Goal: Task Accomplishment & Management: Use online tool/utility

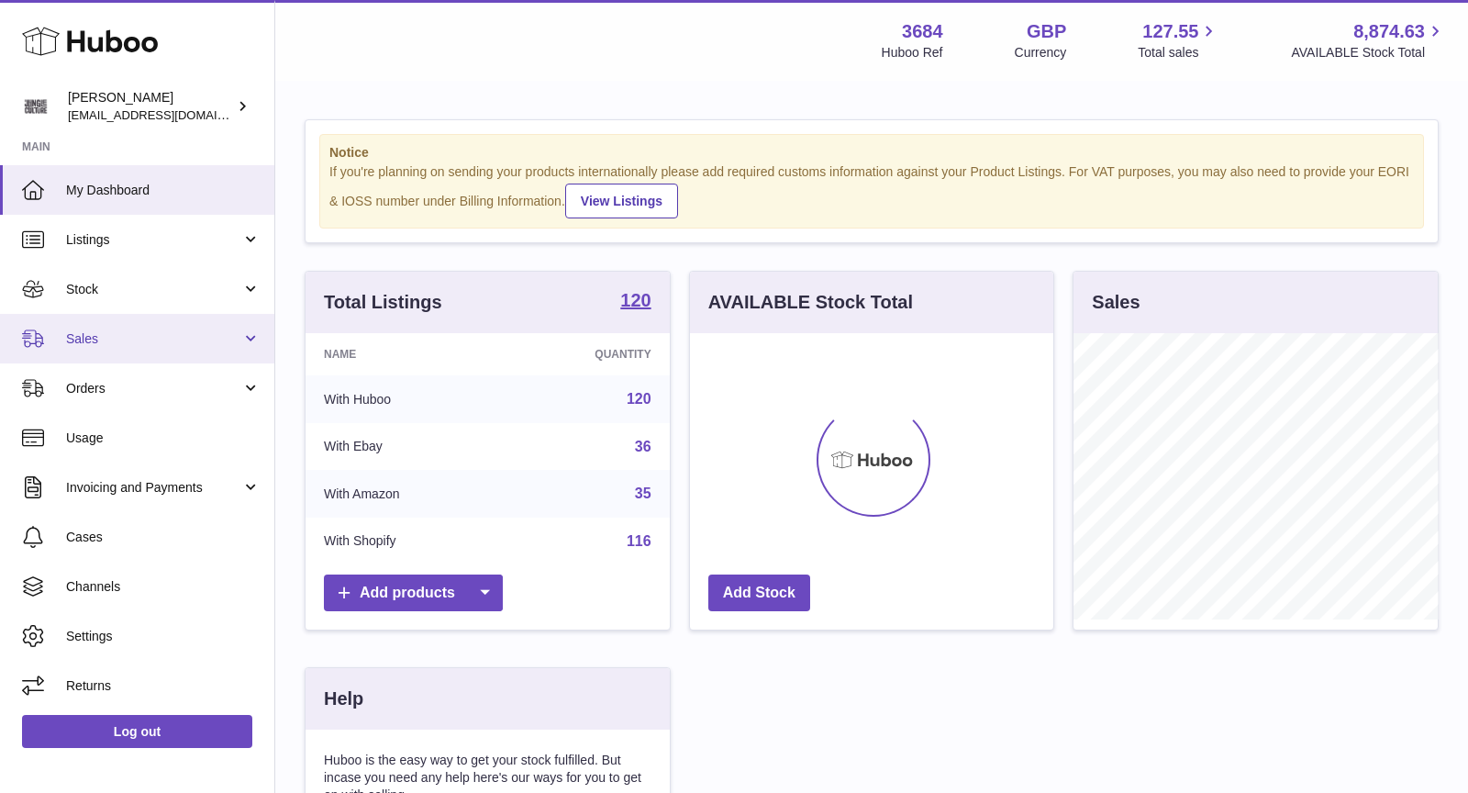
scroll to position [285, 364]
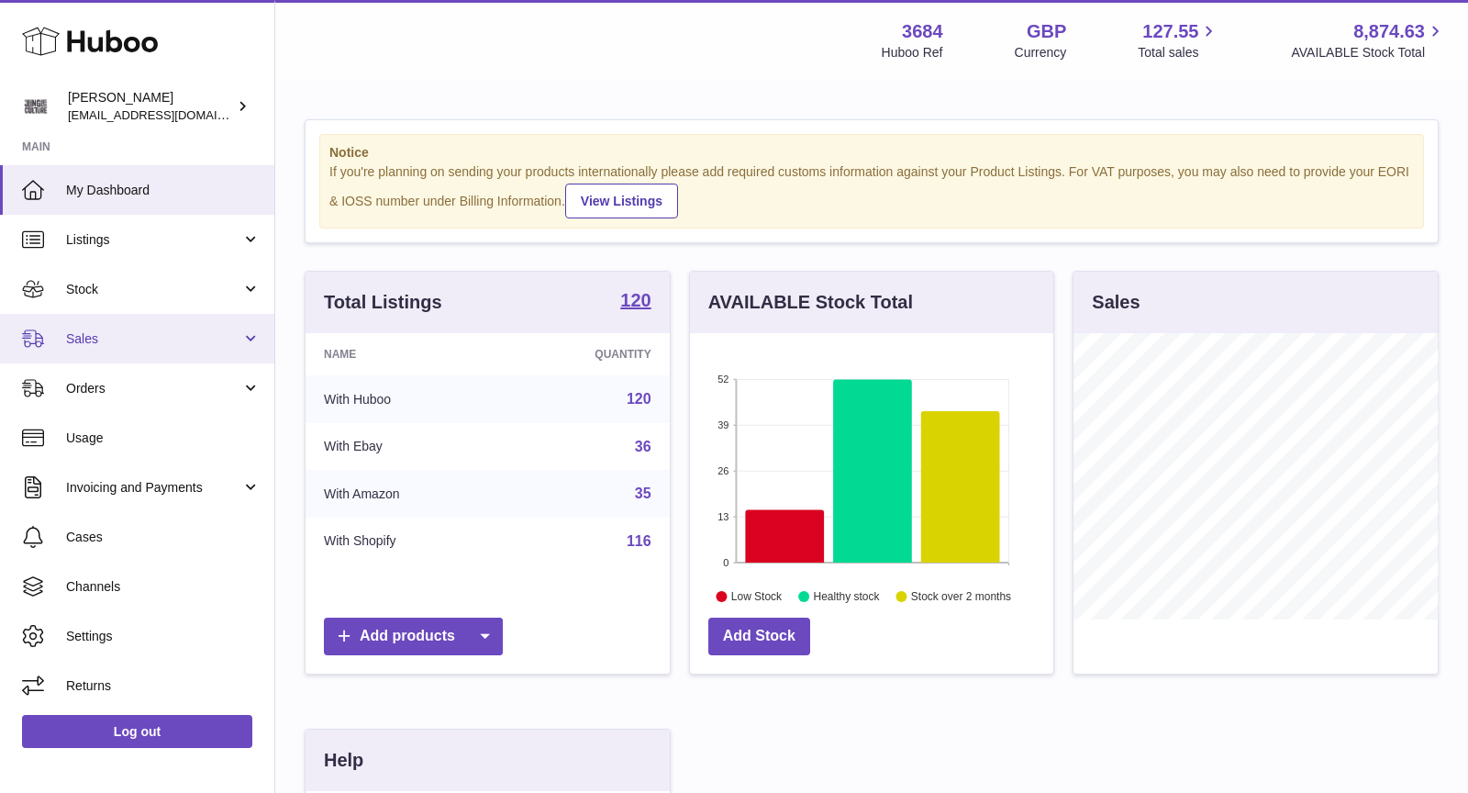
click at [158, 331] on span "Sales" at bounding box center [153, 338] width 175 height 17
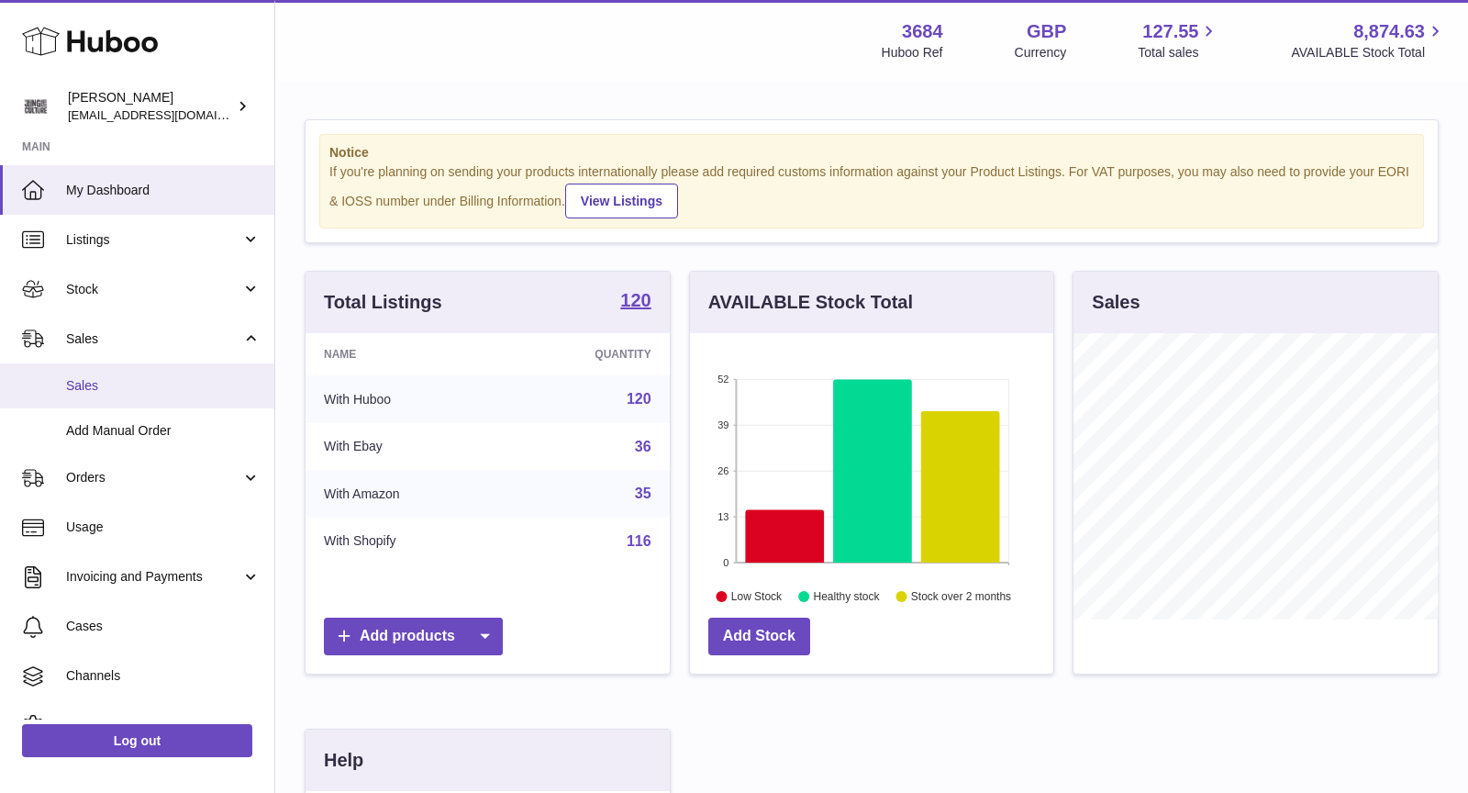
click at [159, 394] on link "Sales" at bounding box center [137, 385] width 274 height 45
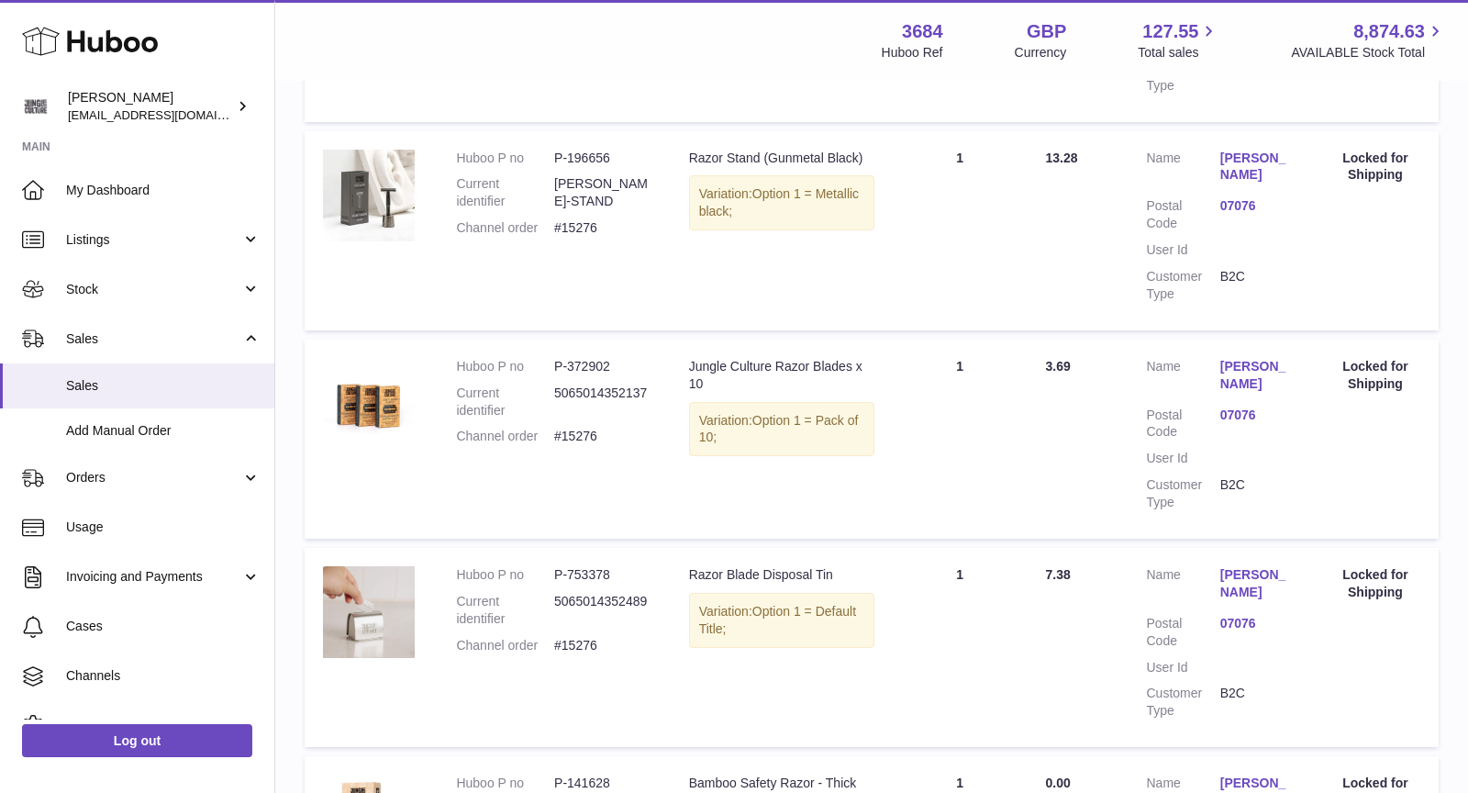
scroll to position [1382, 0]
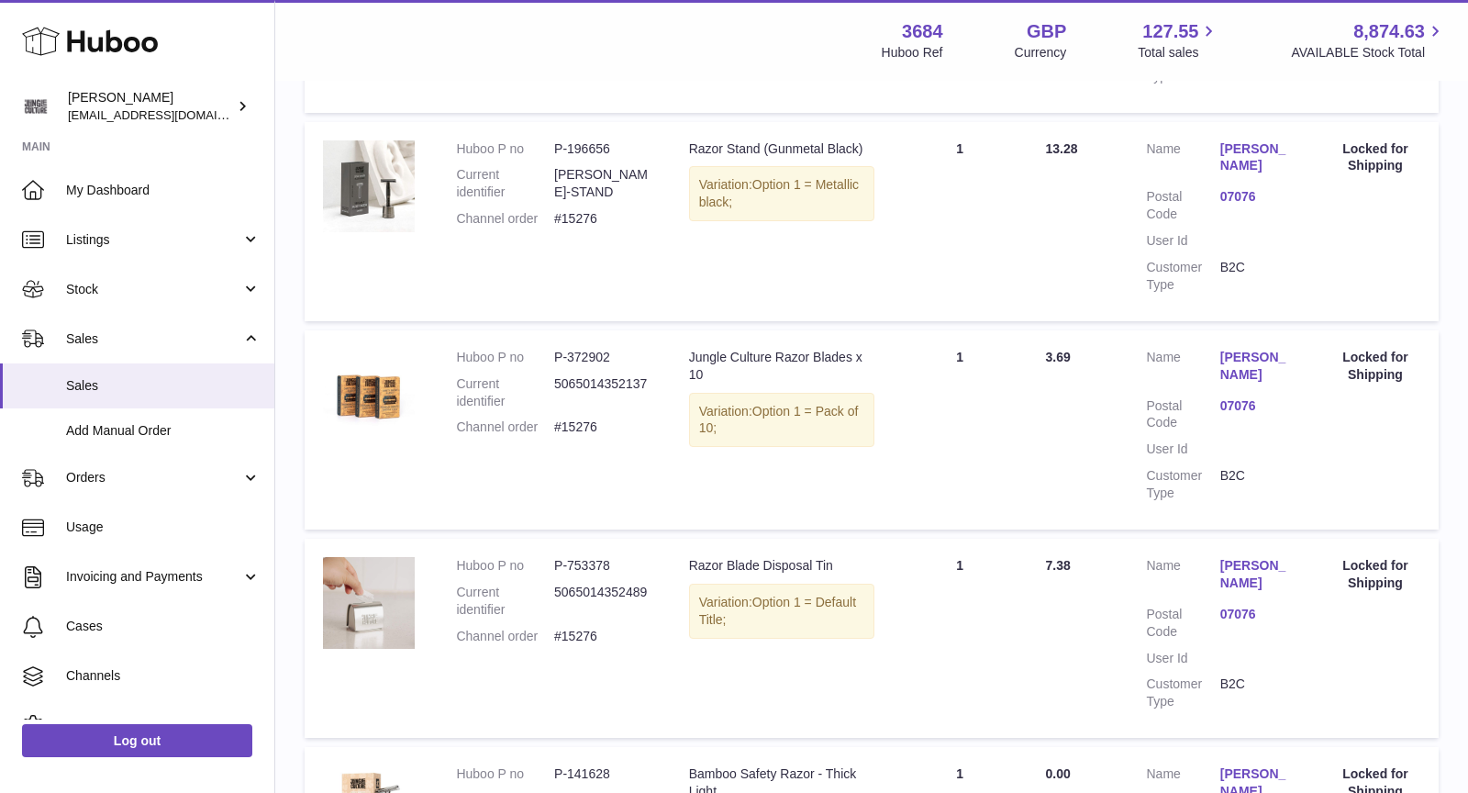
drag, startPoint x: 606, startPoint y: 428, endPoint x: 450, endPoint y: 431, distance: 156.9
click at [450, 431] on td "Huboo P no P-372902 Current identifier 5065014352137 Channel order #15276" at bounding box center [554, 429] width 232 height 199
copy dl "Channel order #15276"
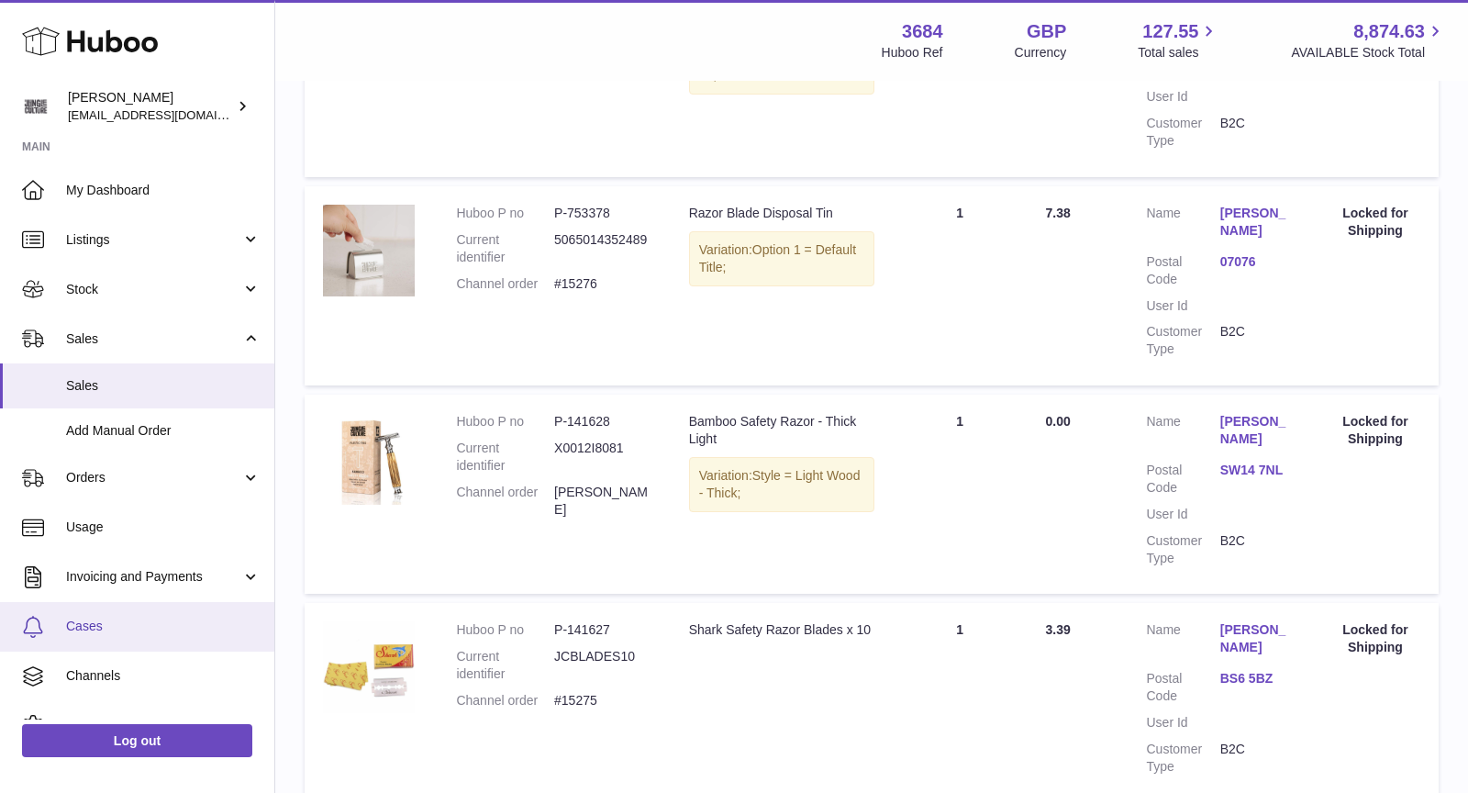
click at [108, 630] on span "Cases" at bounding box center [163, 625] width 194 height 17
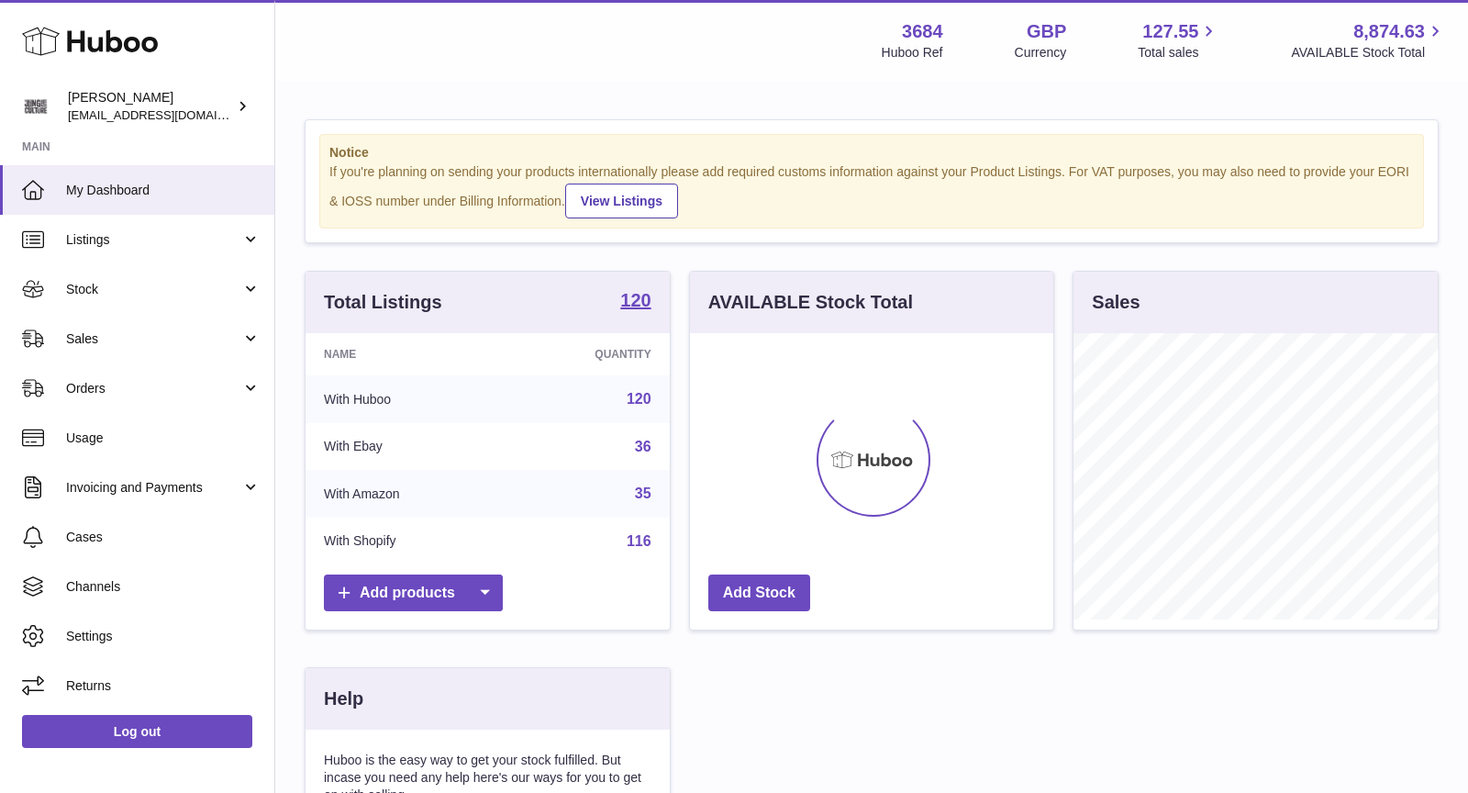
scroll to position [285, 364]
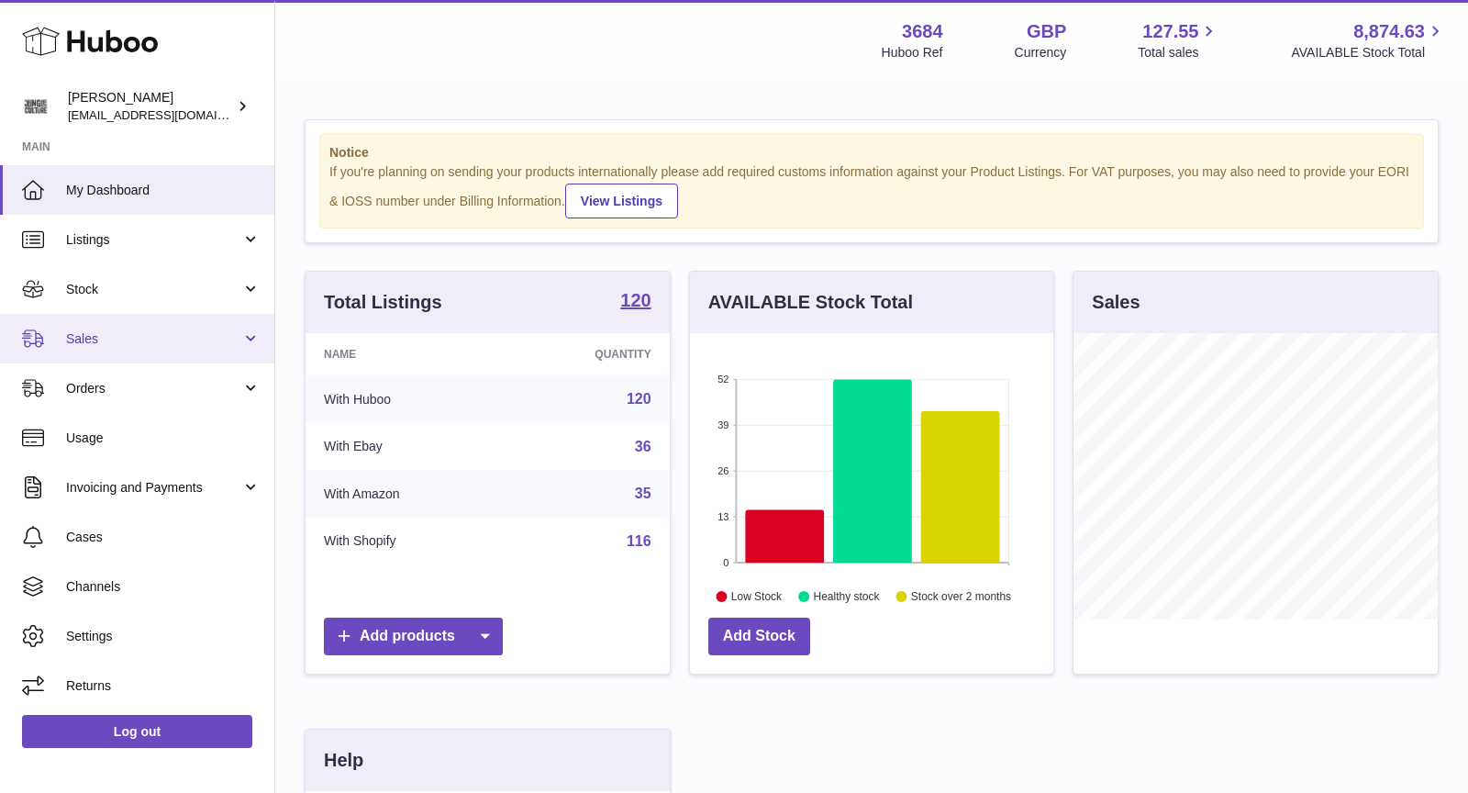
click at [91, 341] on span "Sales" at bounding box center [153, 338] width 175 height 17
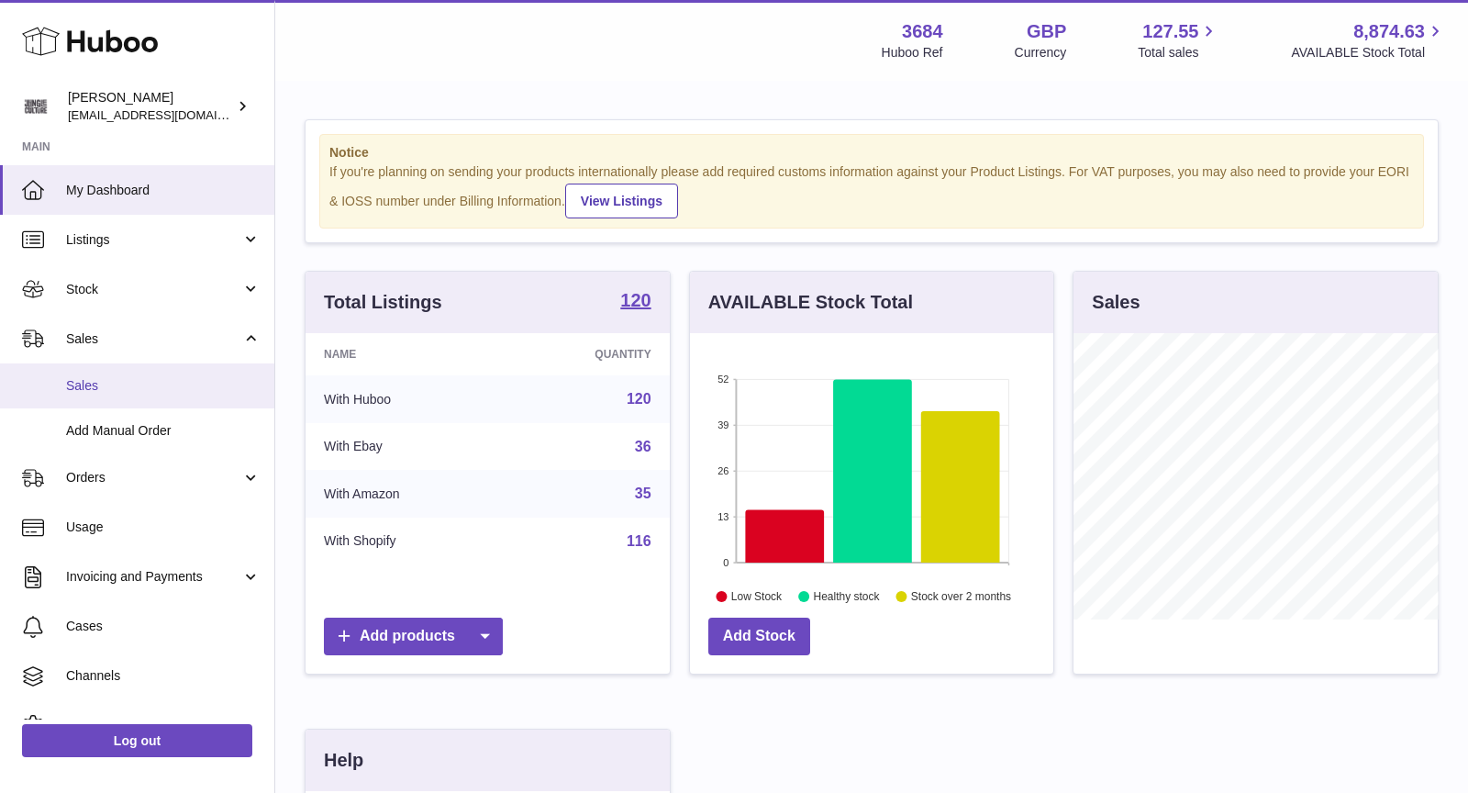
click at [117, 374] on link "Sales" at bounding box center [137, 385] width 274 height 45
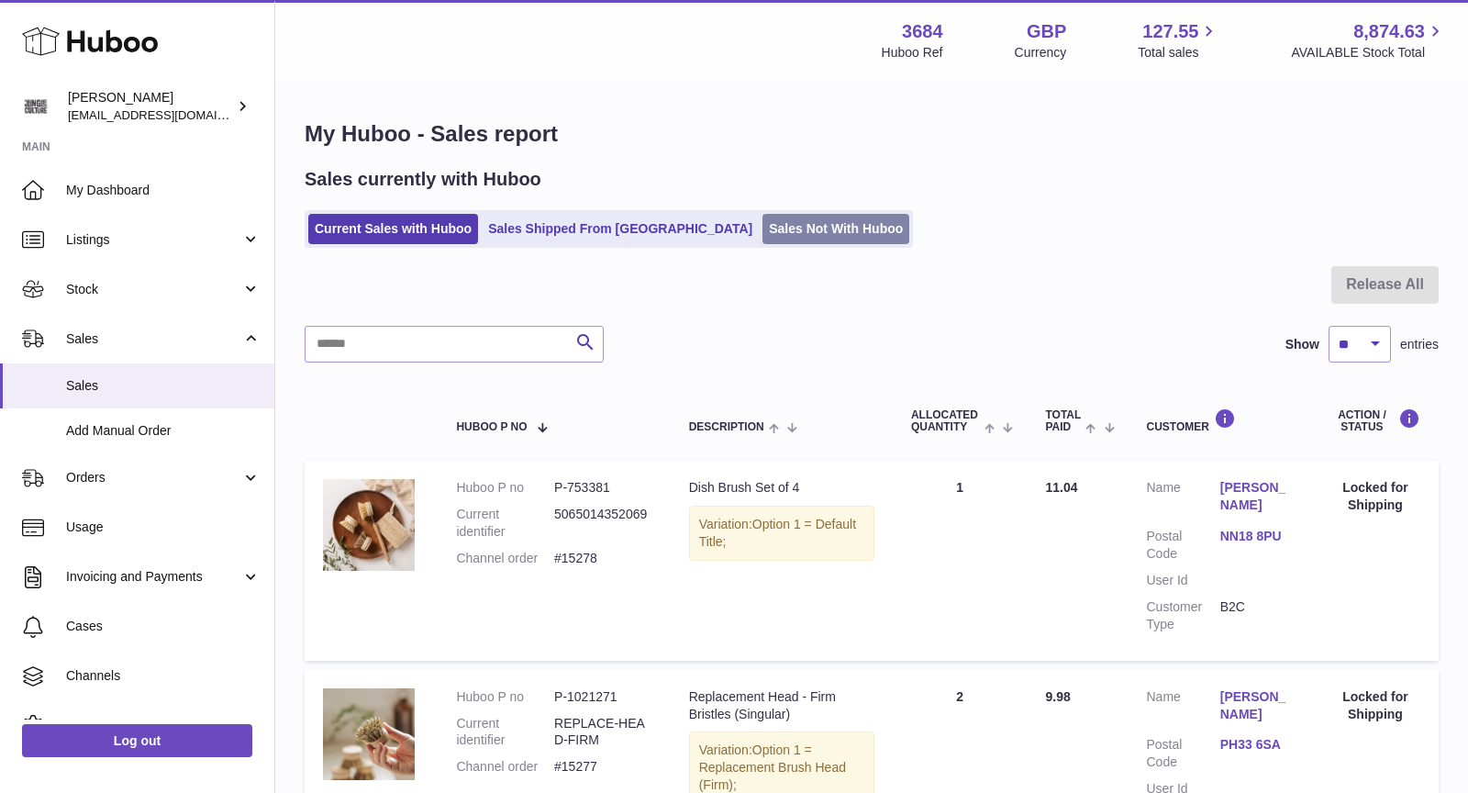
click at [762, 235] on link "Sales Not With Huboo" at bounding box center [835, 229] width 147 height 30
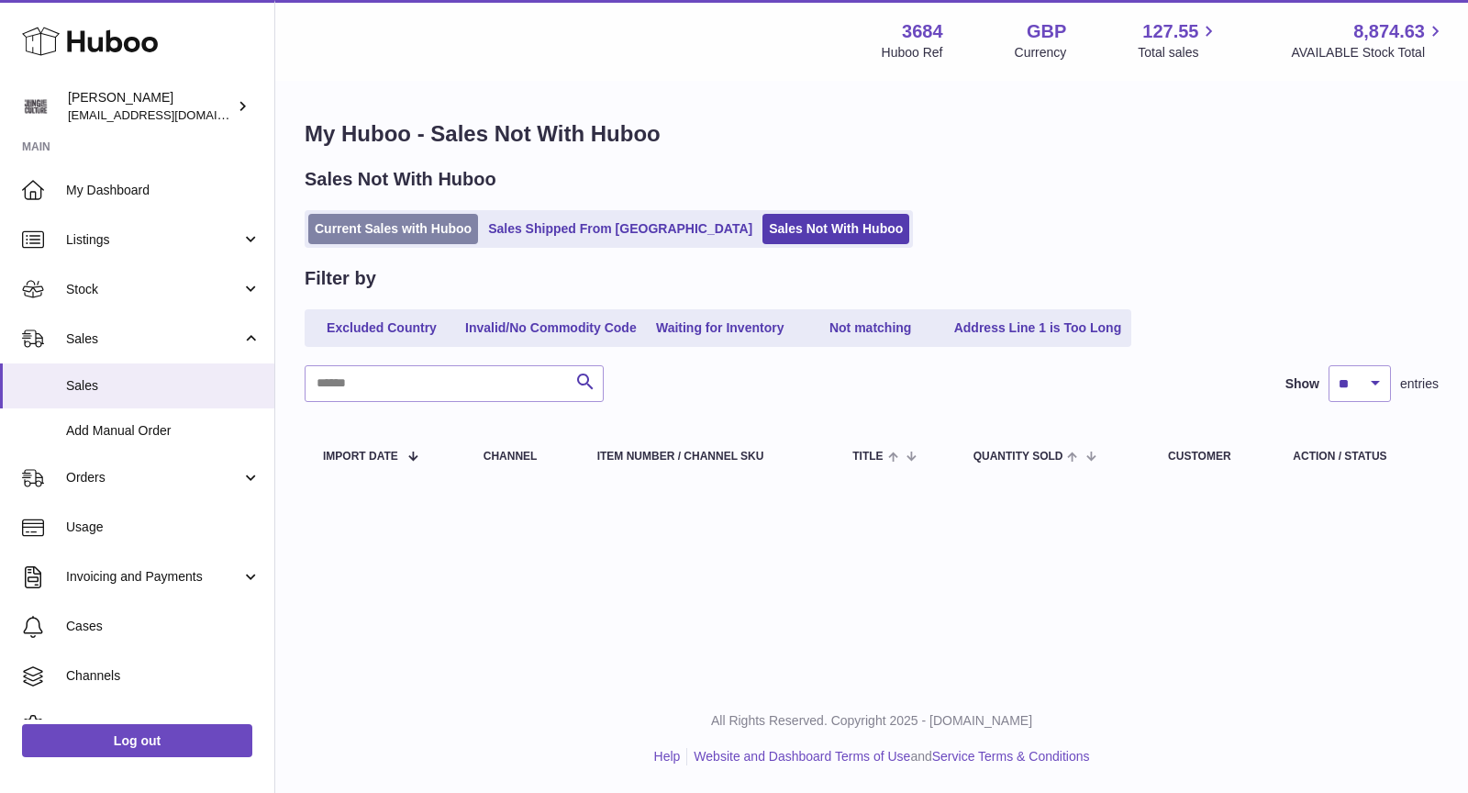
click at [382, 226] on link "Current Sales with Huboo" at bounding box center [393, 229] width 170 height 30
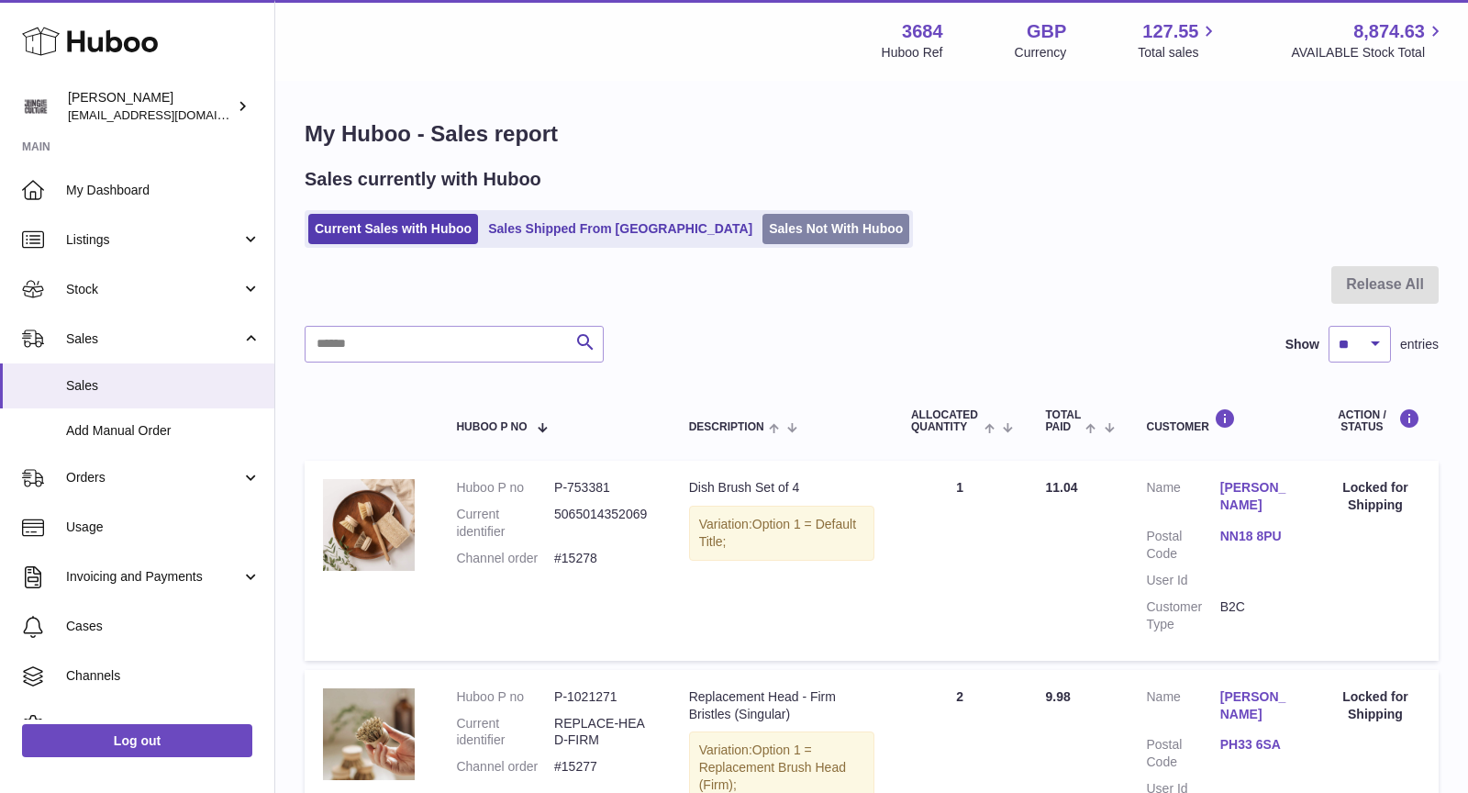
click at [762, 230] on link "Sales Not With Huboo" at bounding box center [835, 229] width 147 height 30
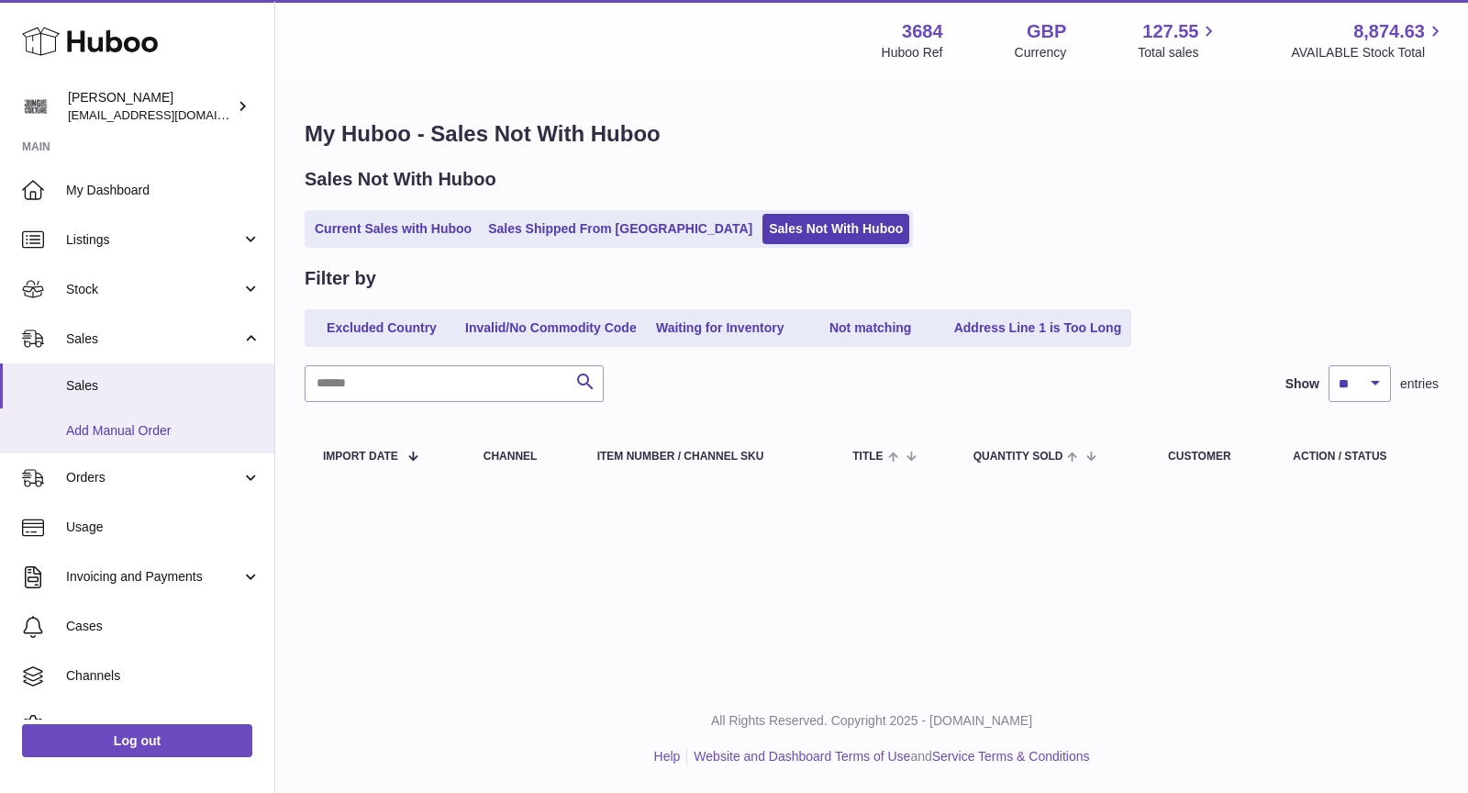
click at [160, 428] on span "Add Manual Order" at bounding box center [163, 430] width 194 height 17
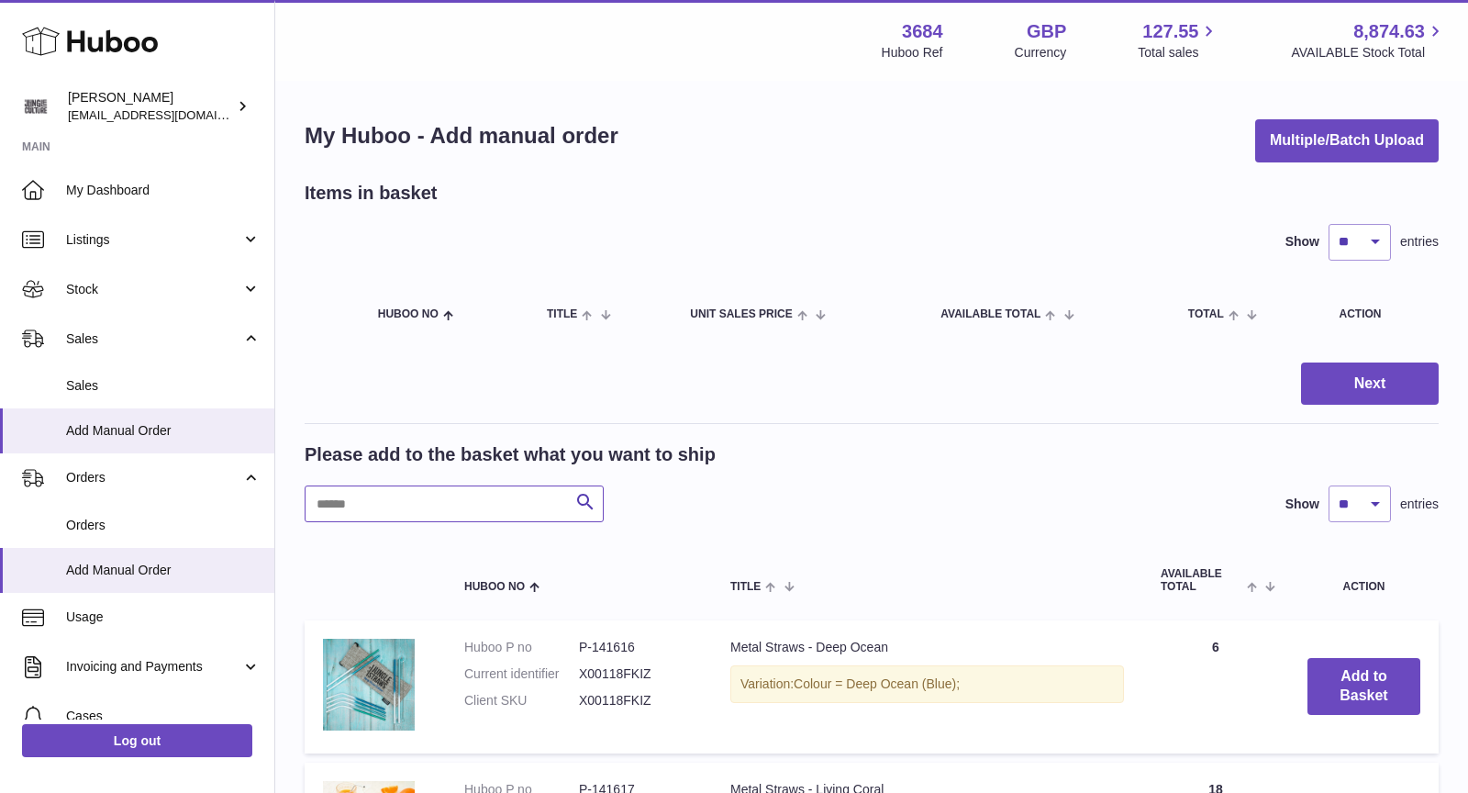
click at [436, 499] on input "text" at bounding box center [454, 503] width 299 height 37
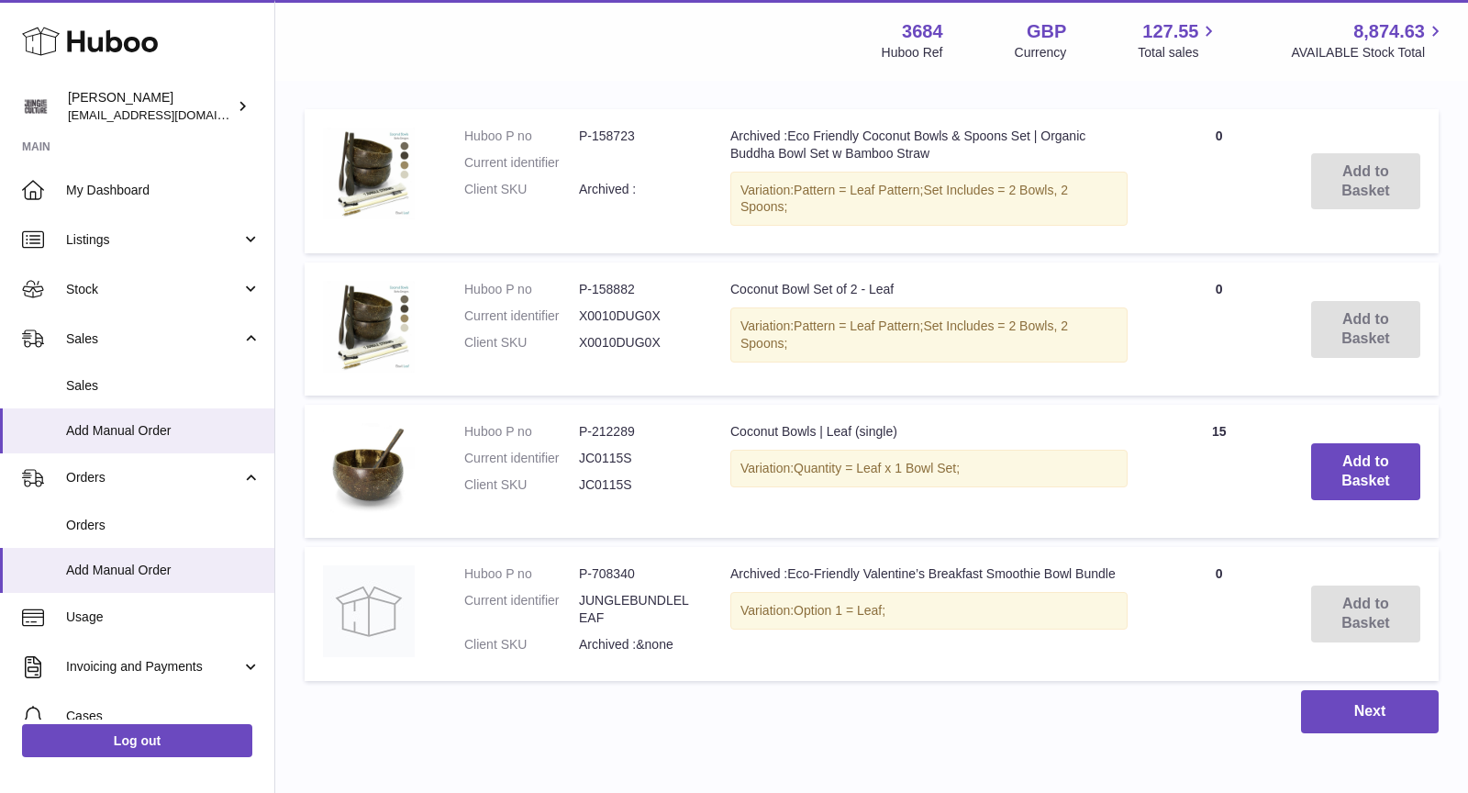
scroll to position [516, 0]
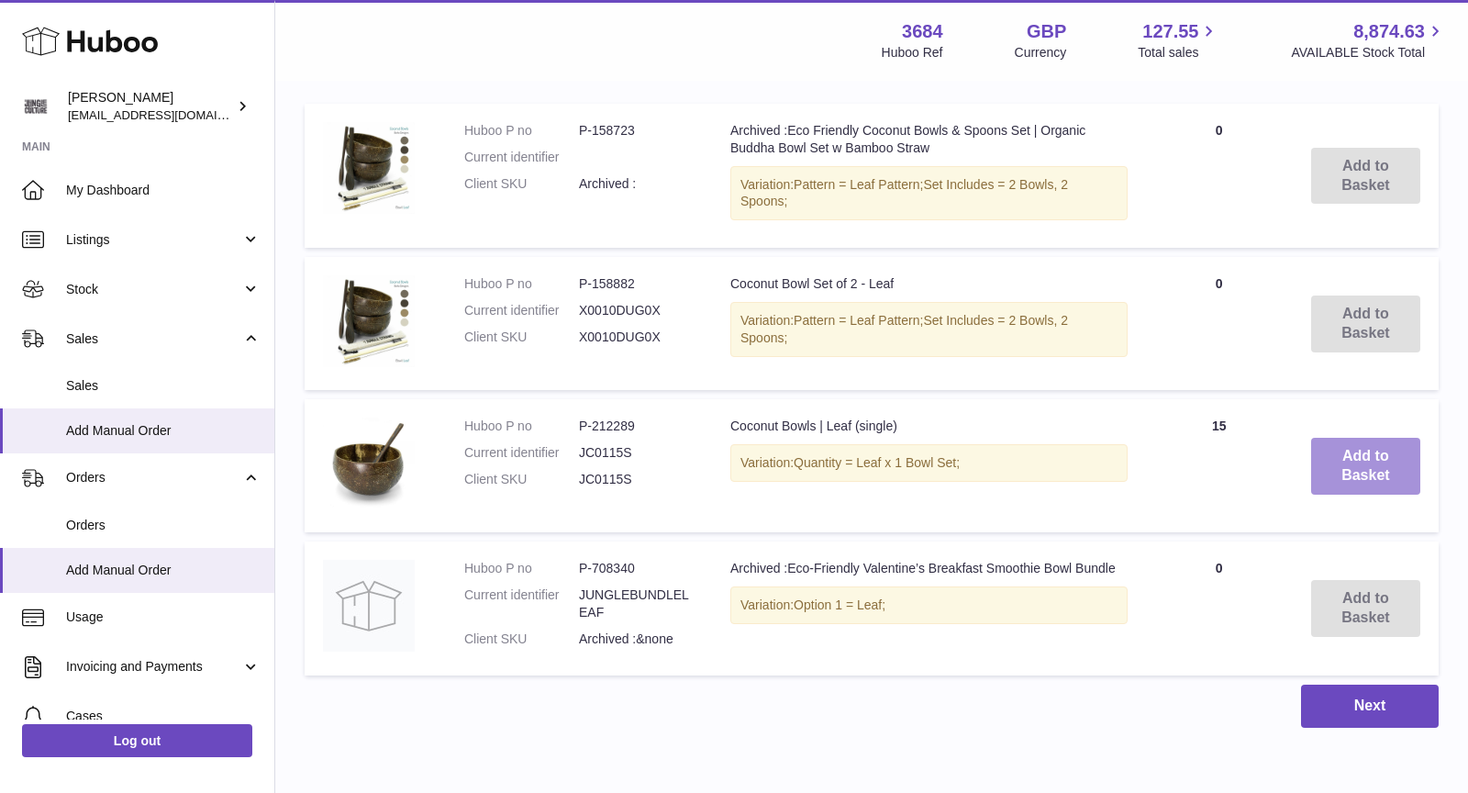
type input "****"
click at [1348, 458] on button "Add to Basket" at bounding box center [1365, 466] width 109 height 57
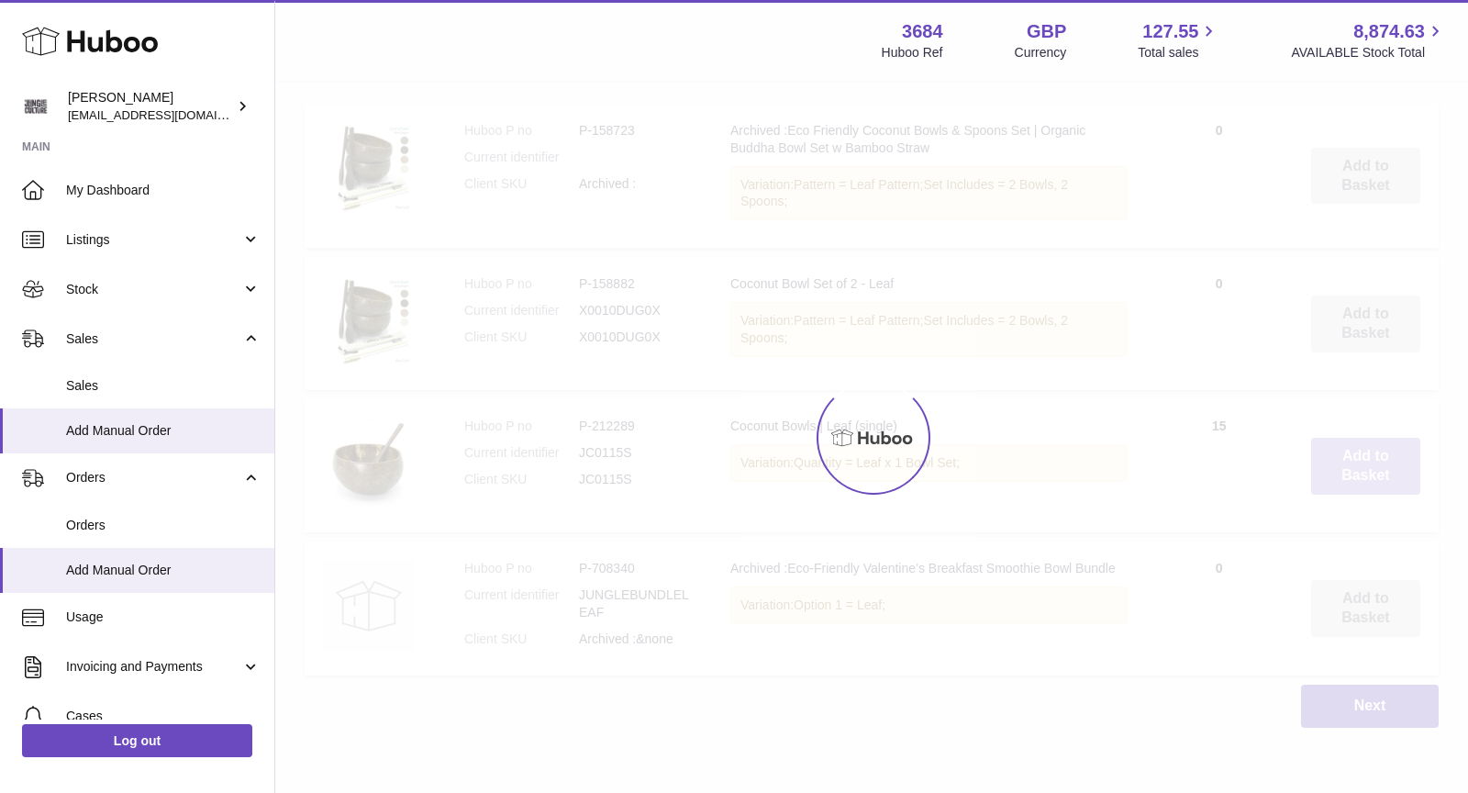
scroll to position [668, 0]
